Goal: Task Accomplishment & Management: Manage account settings

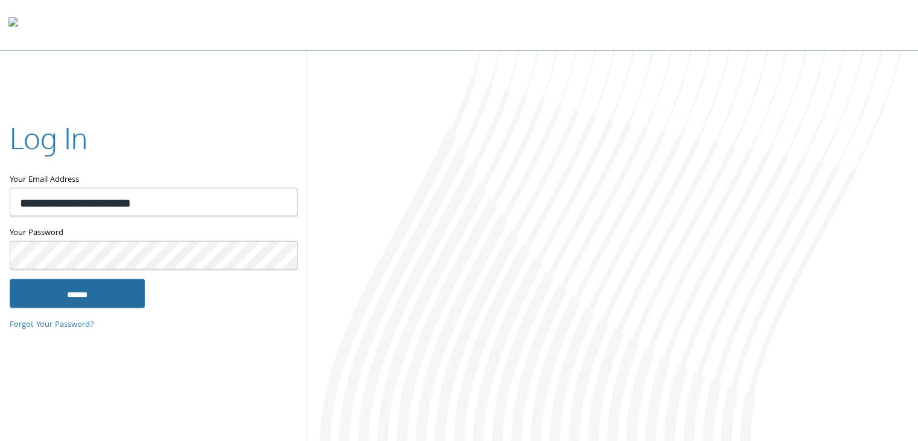
click at [75, 291] on input "******" at bounding box center [77, 292] width 135 height 29
type input "**********"
click at [77, 287] on input "******" at bounding box center [77, 292] width 135 height 29
